Goal: Transaction & Acquisition: Subscribe to service/newsletter

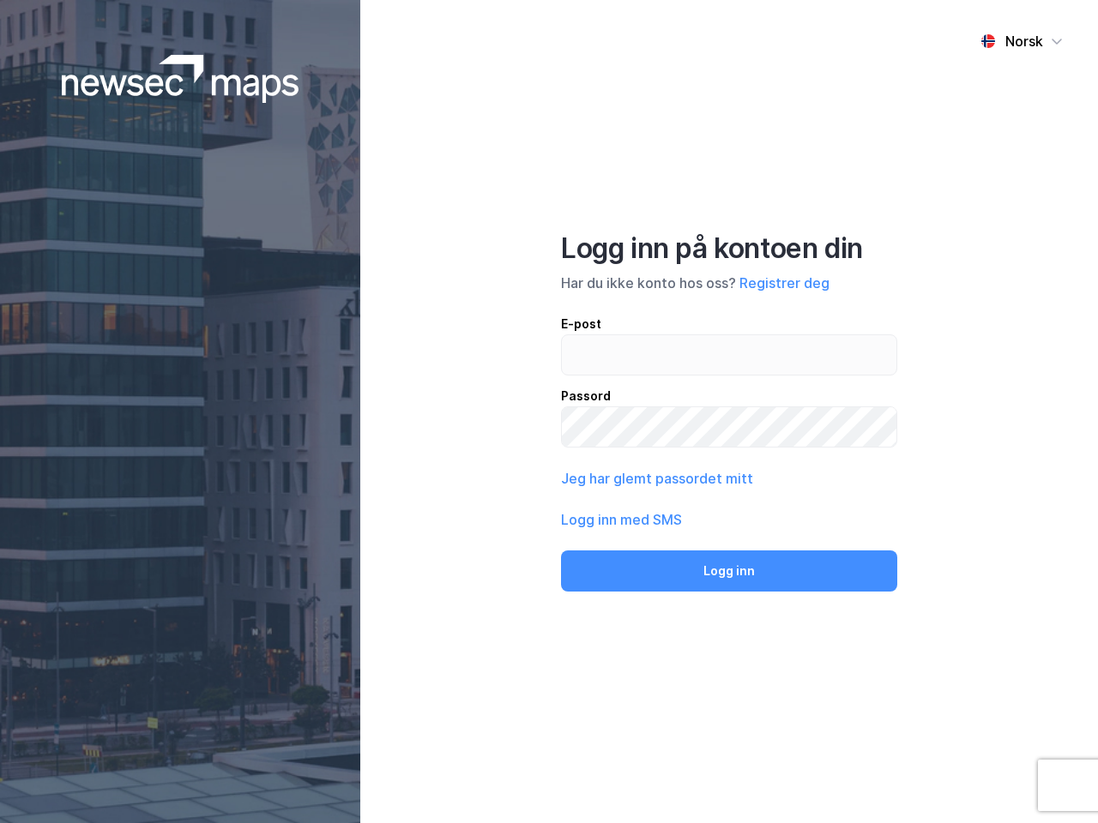
click at [549, 412] on div "Norsk Logg inn på kontoen din Har du ikke konto hos oss? Registrer deg E-post P…" at bounding box center [729, 411] width 738 height 823
click at [180, 79] on img at bounding box center [181, 79] width 238 height 48
click at [1021, 41] on div "Norsk" at bounding box center [1024, 41] width 38 height 21
click at [784, 283] on button "Registrer deg" at bounding box center [784, 283] width 90 height 21
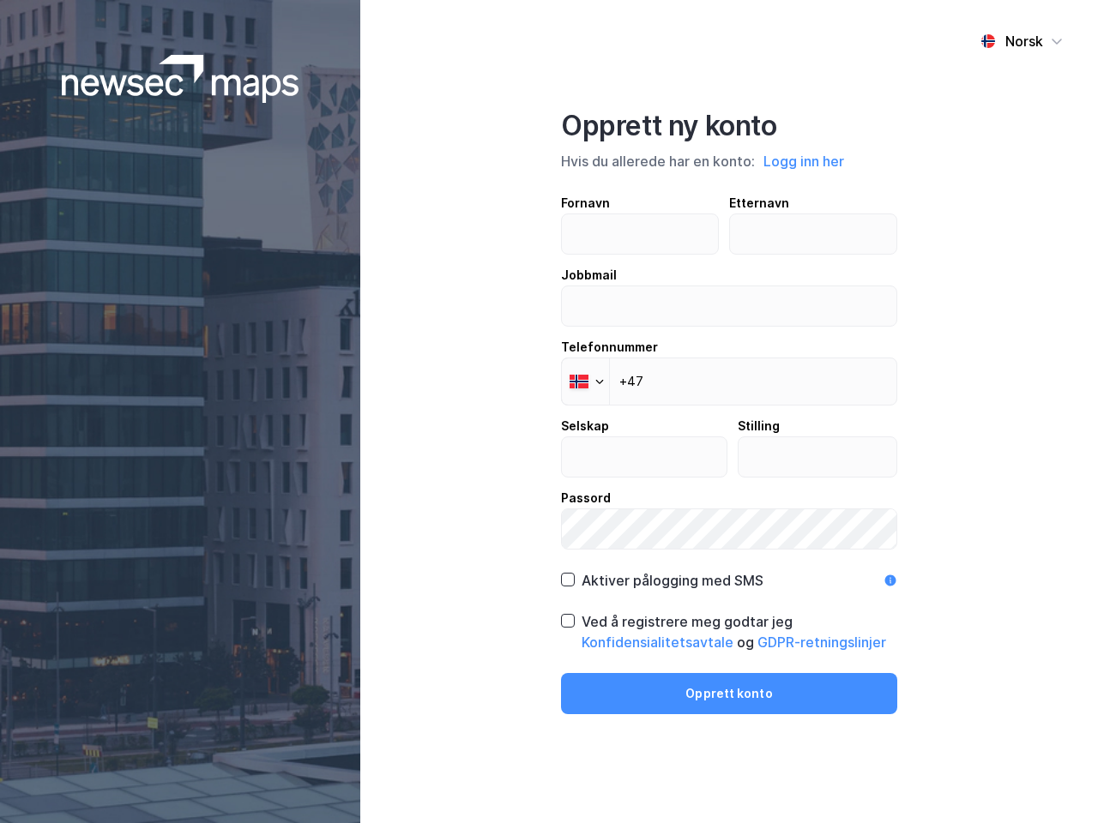
click at [655, 479] on div "Fornavn Etternavn Jobbmail Telefonnummer Phone +47 Selskap Stilling Passord" at bounding box center [729, 371] width 336 height 357
click at [729, 571] on div "Opprett ny konto Hvis du allerede har en konto: Logg inn her Fornavn Etternavn …" at bounding box center [729, 412] width 336 height 606
